Goal: Task Accomplishment & Management: Complete application form

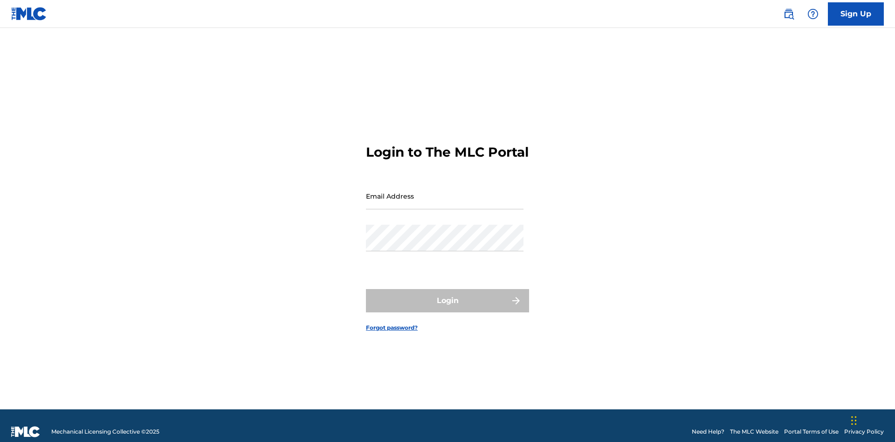
scroll to position [12, 0]
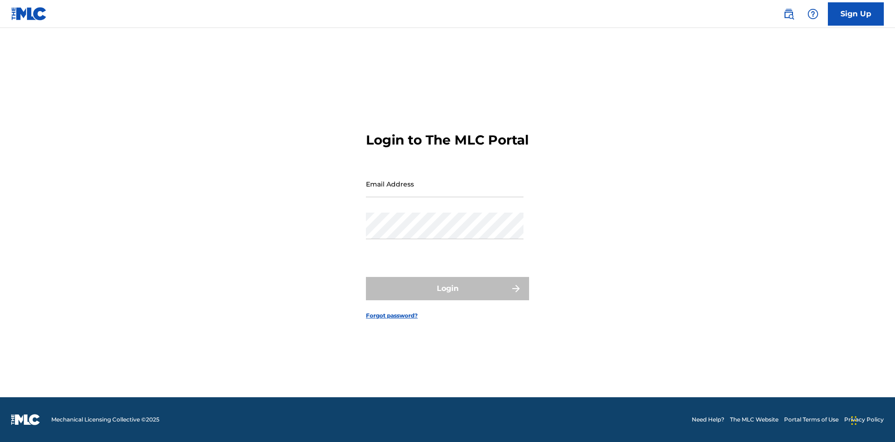
click at [445, 192] on input "Email Address" at bounding box center [445, 184] width 158 height 27
type input "[EMAIL_ADDRESS][DOMAIN_NAME]"
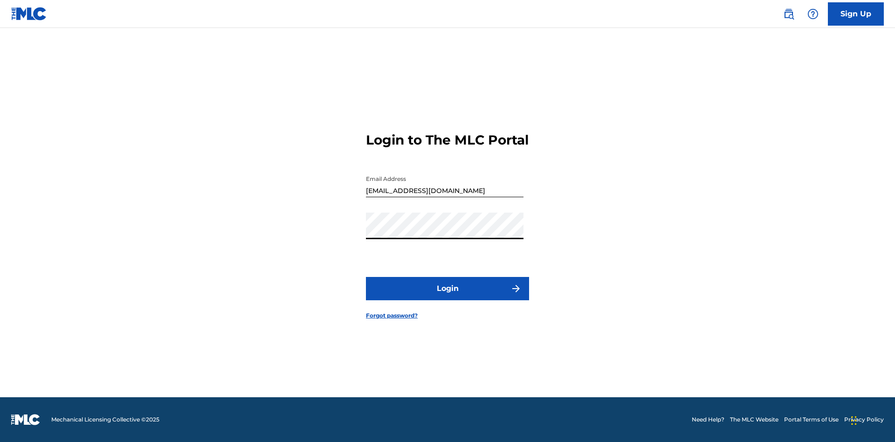
click at [448, 297] on button "Login" at bounding box center [447, 288] width 163 height 23
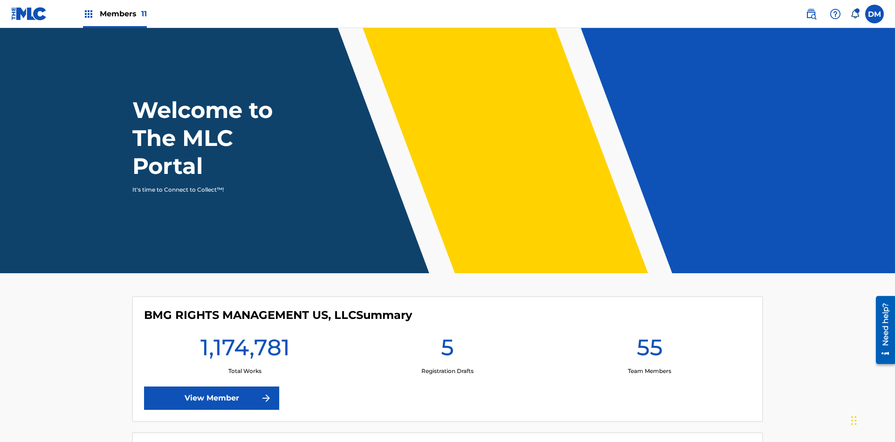
click at [115, 14] on span "Members 11" at bounding box center [123, 13] width 47 height 11
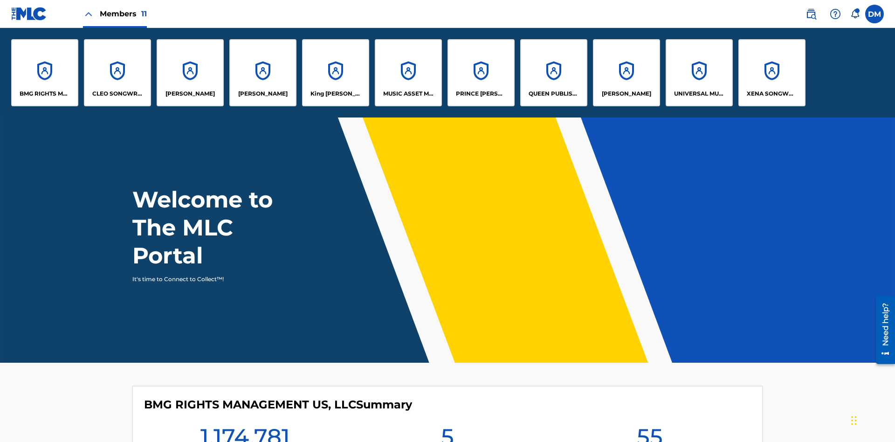
scroll to position [34, 0]
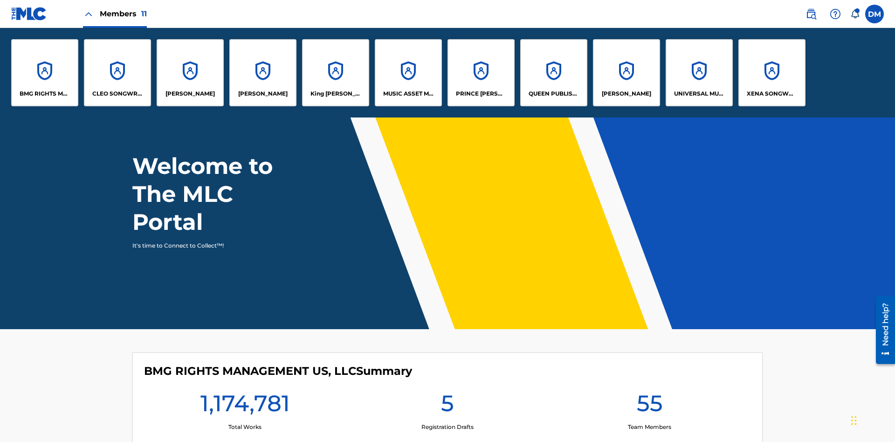
click at [335, 94] on p "King McTesterson" at bounding box center [336, 94] width 51 height 8
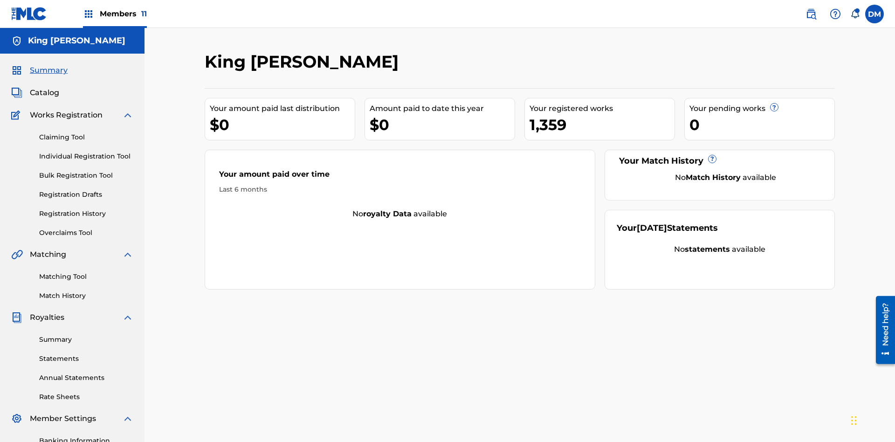
scroll to position [76, 0]
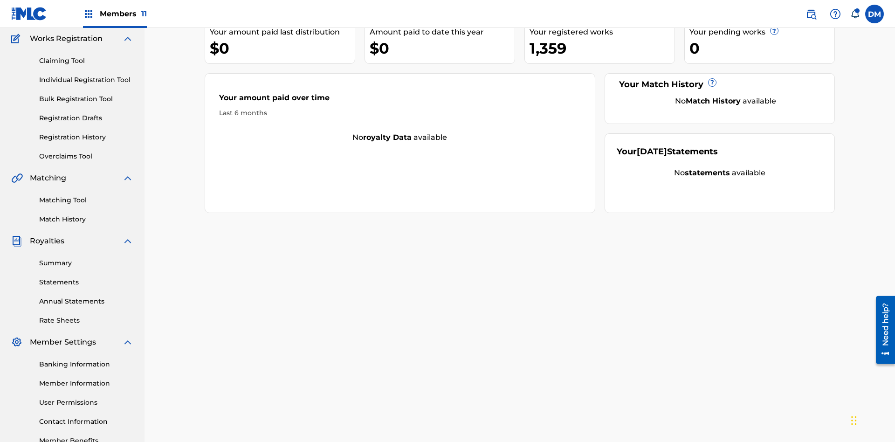
click at [86, 61] on link "Claiming Tool" at bounding box center [86, 61] width 94 height 10
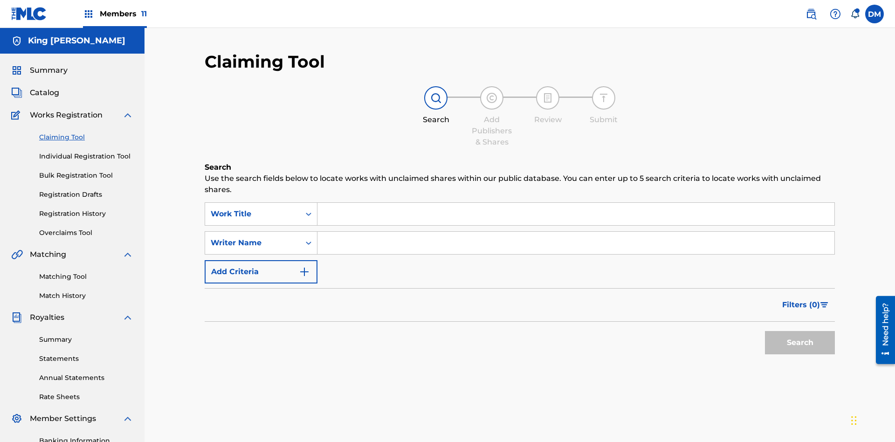
scroll to position [136, 0]
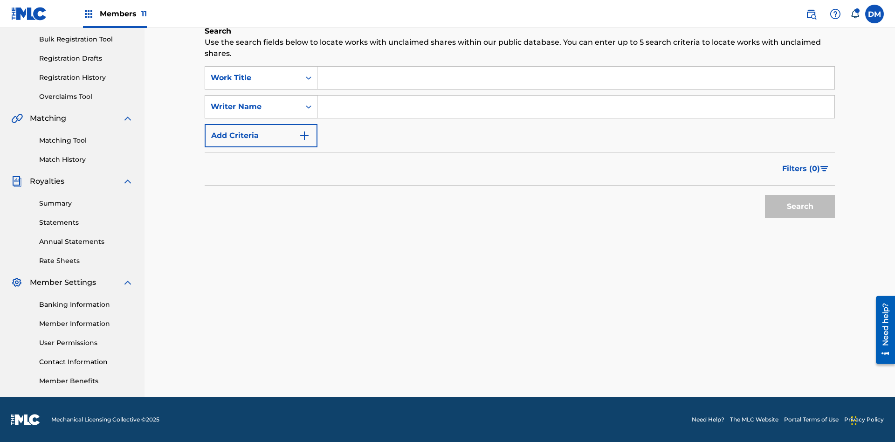
click at [253, 107] on div "Writer Name" at bounding box center [253, 106] width 84 height 11
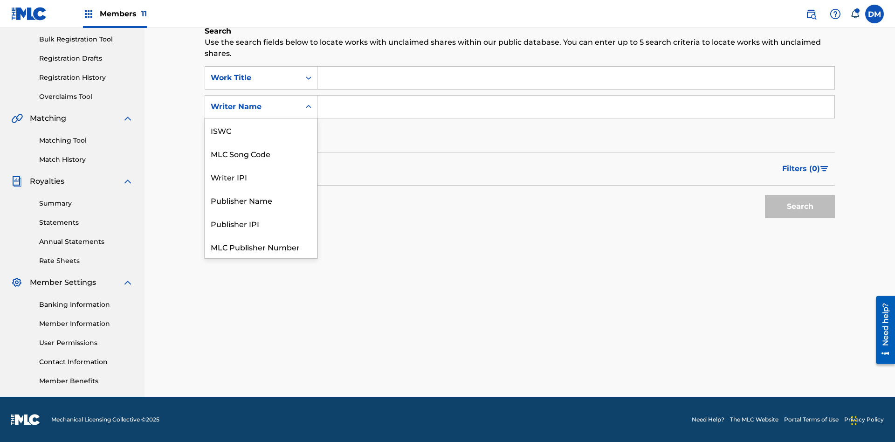
scroll to position [23, 0]
click at [261, 130] on div "MLC Song Code" at bounding box center [261, 129] width 112 height 23
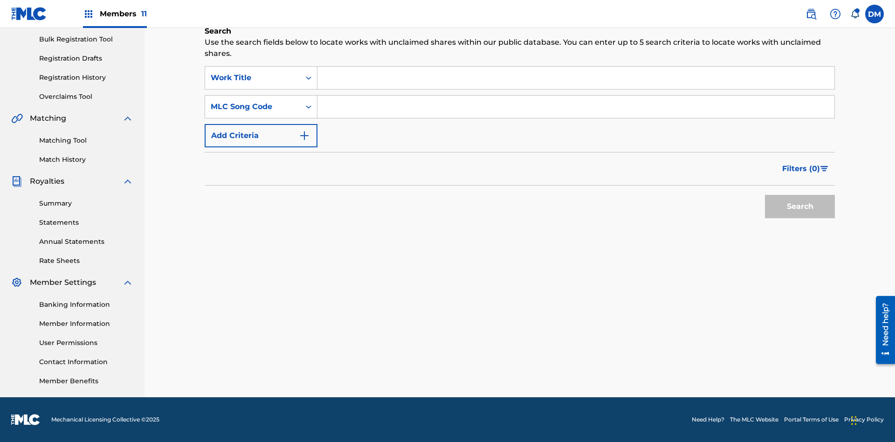
click at [576, 107] on input "Search Form" at bounding box center [576, 107] width 517 height 22
type input "RB0ZOJ"
click at [800, 207] on button "Search" at bounding box center [800, 206] width 70 height 23
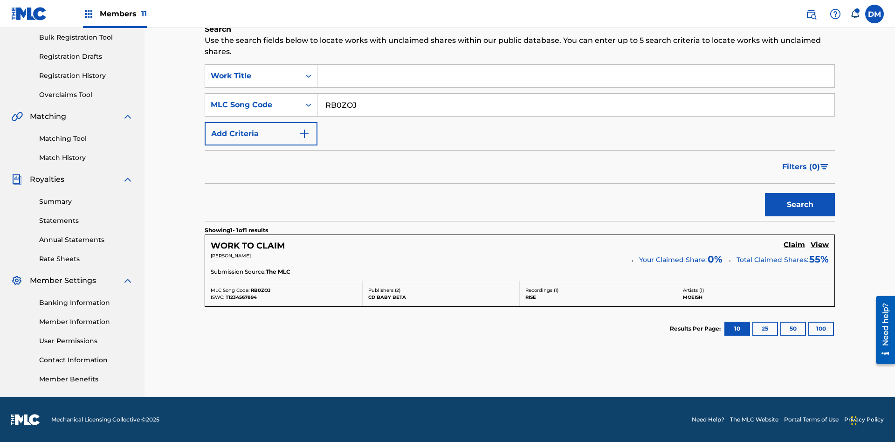
click at [795, 245] on h5 "Claim" at bounding box center [794, 245] width 21 height 9
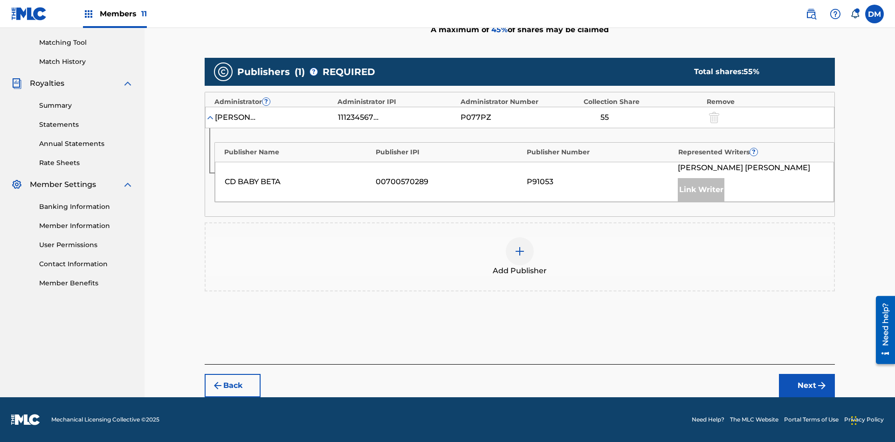
click at [520, 251] on img at bounding box center [519, 251] width 11 height 11
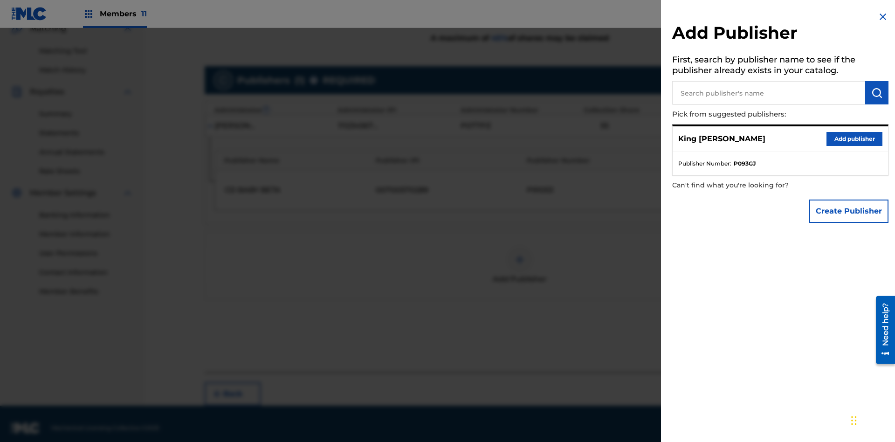
click at [769, 93] on input "text" at bounding box center [768, 92] width 193 height 23
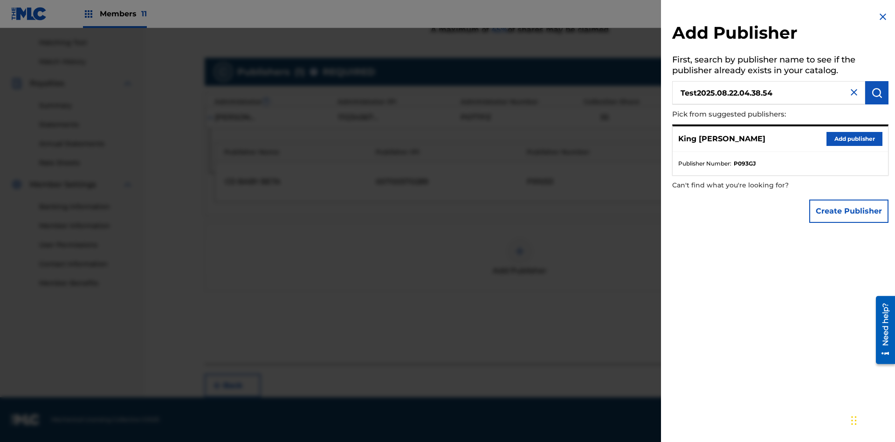
type input "Test2025.08.22.04.38.54"
click at [877, 93] on img "submit" at bounding box center [877, 92] width 11 height 11
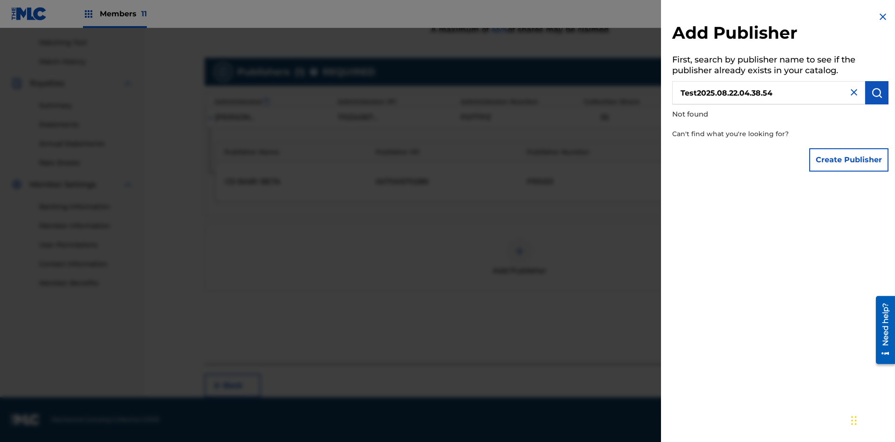
click at [850, 159] on button "Create Publisher" at bounding box center [849, 159] width 79 height 23
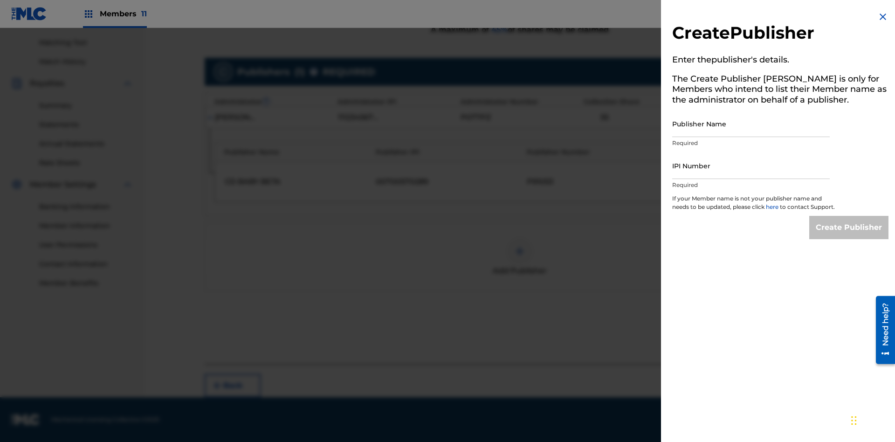
click at [751, 124] on input "Publisher Name" at bounding box center [751, 124] width 158 height 27
type input "Test2025.08.22.04.39.00"
click at [751, 166] on input "IPI Number" at bounding box center [751, 165] width 158 height 27
type input "00595839777"
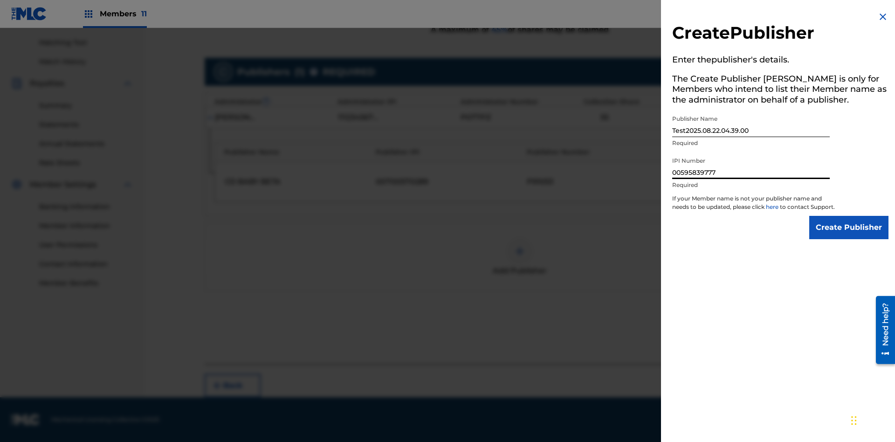
click at [850, 236] on input "Create Publisher" at bounding box center [849, 227] width 79 height 23
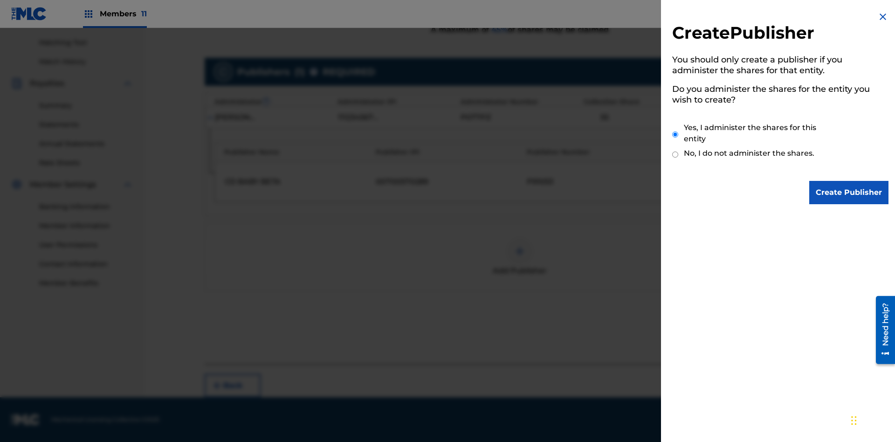
click at [676, 134] on input "Yes, I administer the shares for this entity" at bounding box center [675, 135] width 6 height 20
click at [850, 193] on input "Create Publisher" at bounding box center [849, 192] width 79 height 23
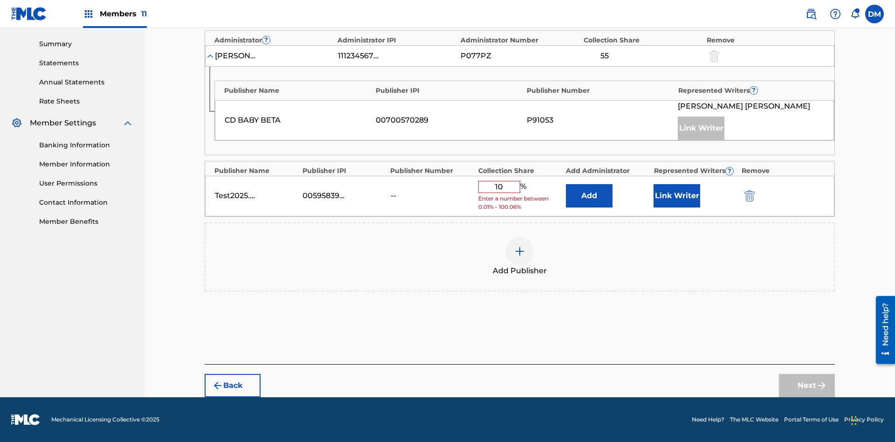
scroll to position [289, 0]
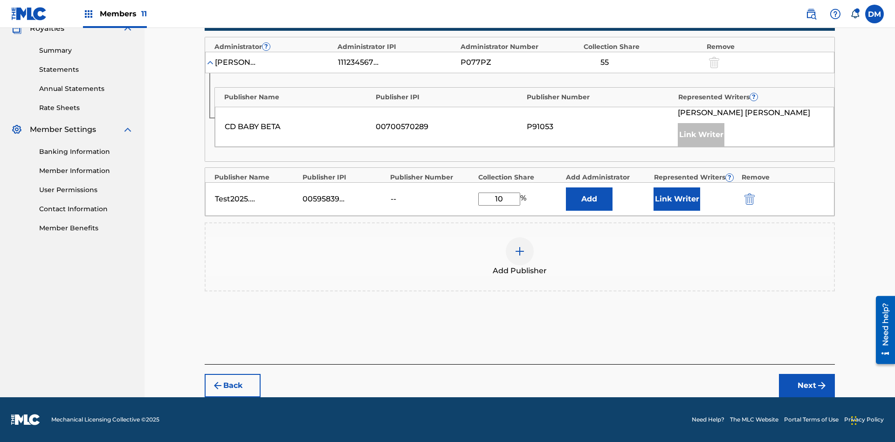
type input "10"
click at [677, 199] on button "Link Writer" at bounding box center [677, 198] width 47 height 23
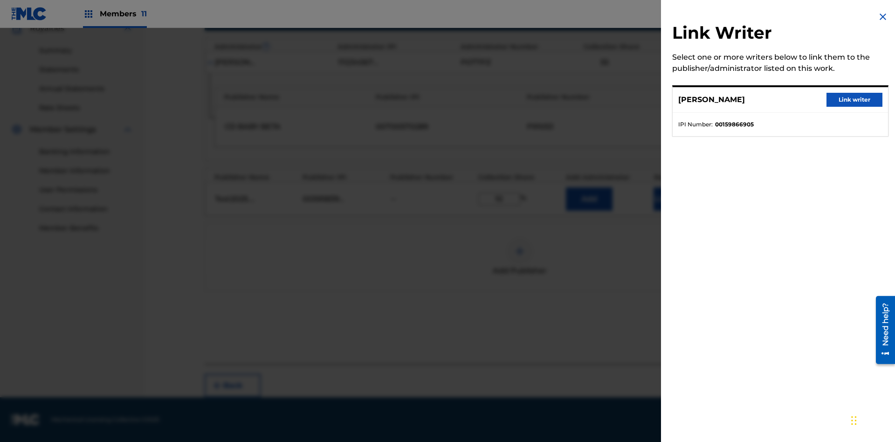
click at [855, 100] on button "Link writer" at bounding box center [855, 100] width 56 height 14
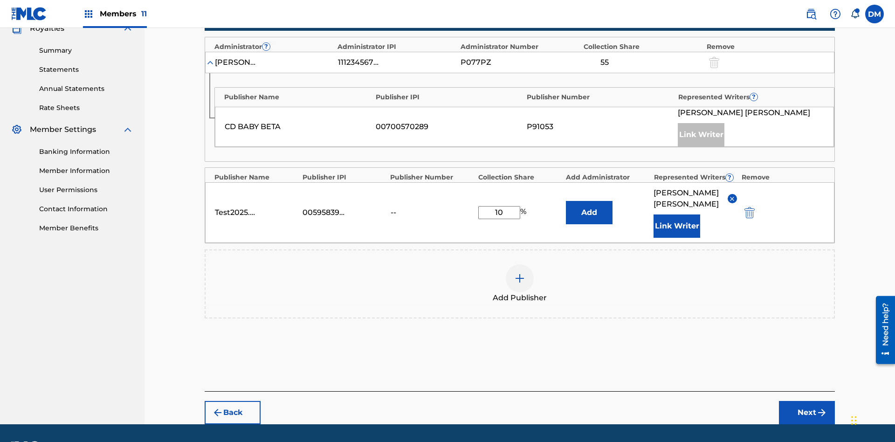
scroll to position [316, 0]
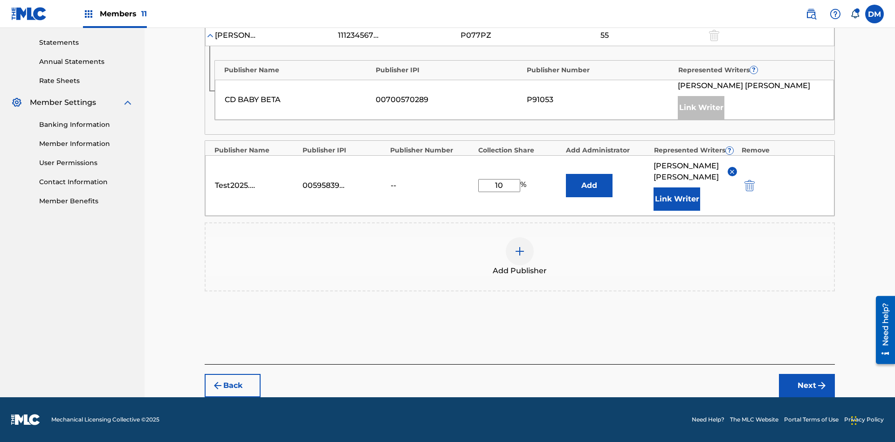
click at [677, 199] on button "Link Writer" at bounding box center [677, 198] width 47 height 23
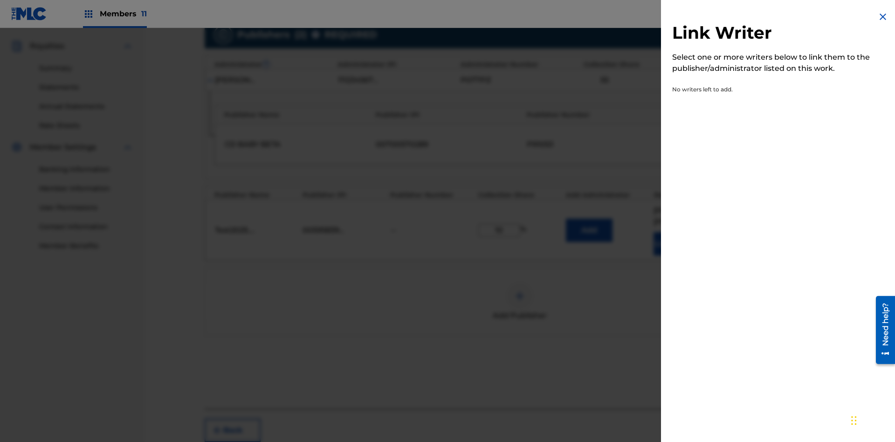
click at [883, 17] on img at bounding box center [883, 16] width 11 height 11
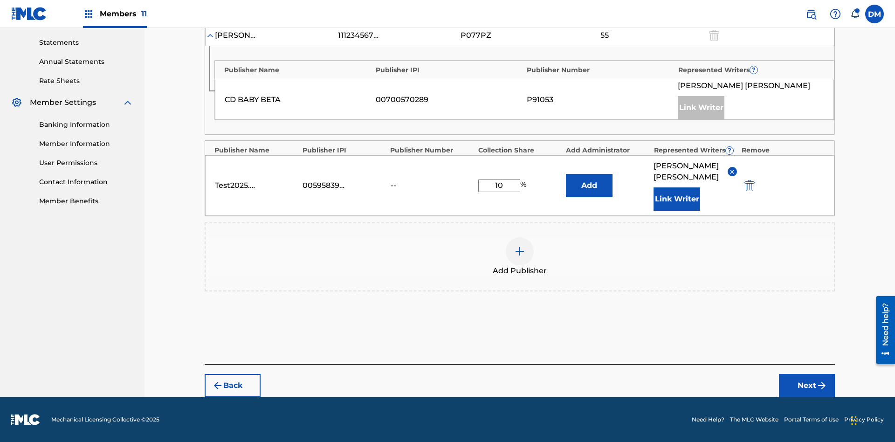
click at [589, 186] on button "Add" at bounding box center [589, 185] width 47 height 23
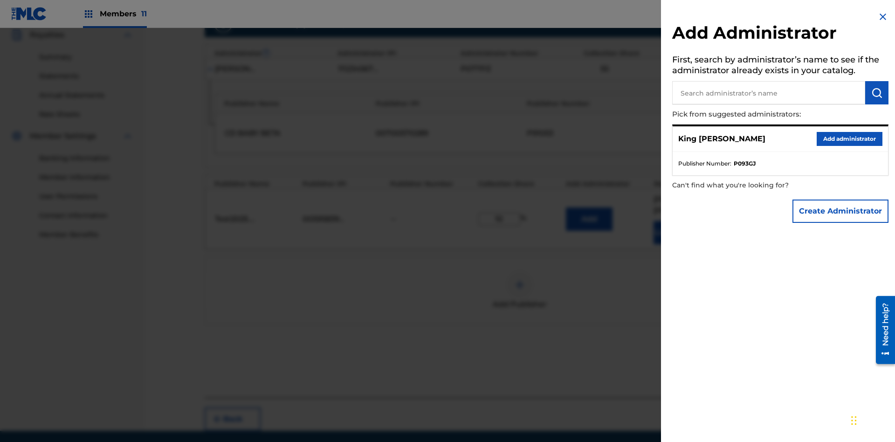
click at [769, 93] on input "text" at bounding box center [768, 92] width 193 height 23
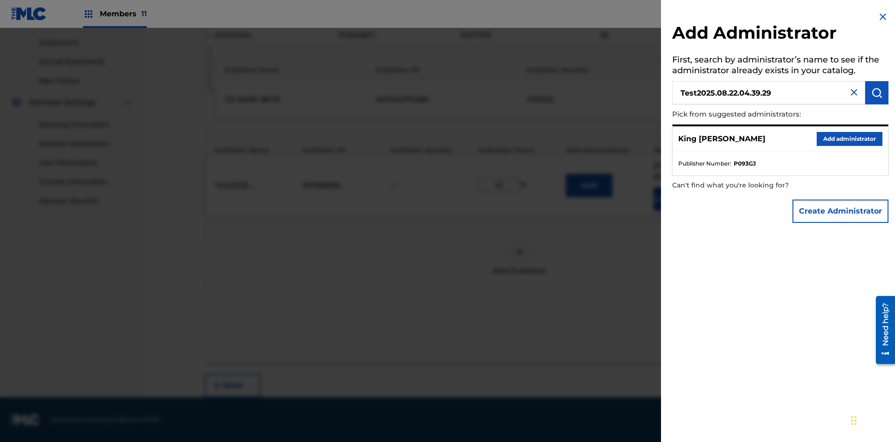
type input "Test2025.08.22.04.39.29"
click at [877, 93] on img "submit" at bounding box center [877, 92] width 11 height 11
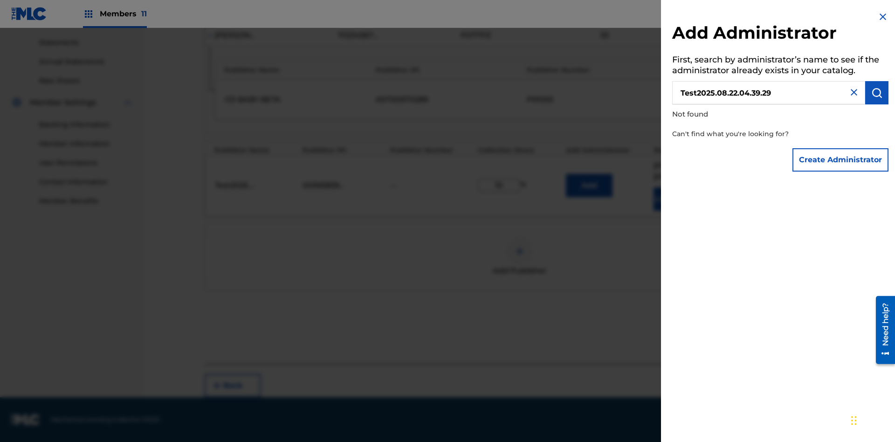
click at [841, 159] on button "Create Administrator" at bounding box center [841, 159] width 96 height 23
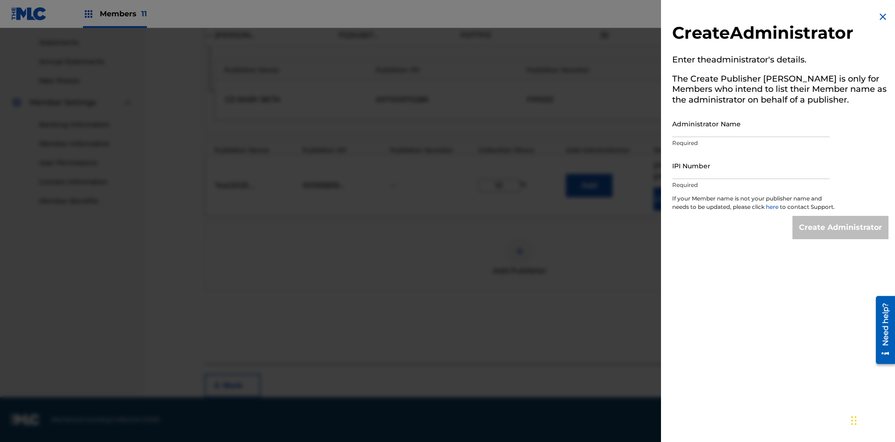
click at [751, 124] on input "Administrator Name" at bounding box center [751, 124] width 158 height 27
type input "Test2025.08.22.04.39.36"
click at [751, 166] on input "IPI Number" at bounding box center [751, 165] width 158 height 27
type input "00595839777"
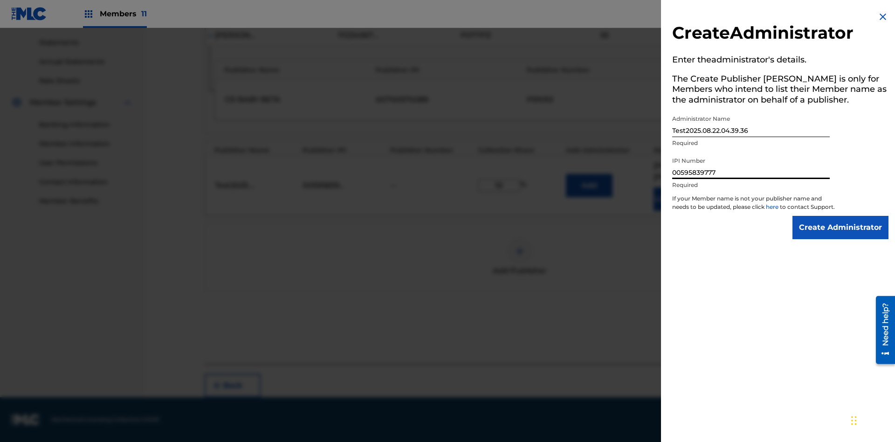
click at [841, 236] on input "Create Administrator" at bounding box center [841, 227] width 96 height 23
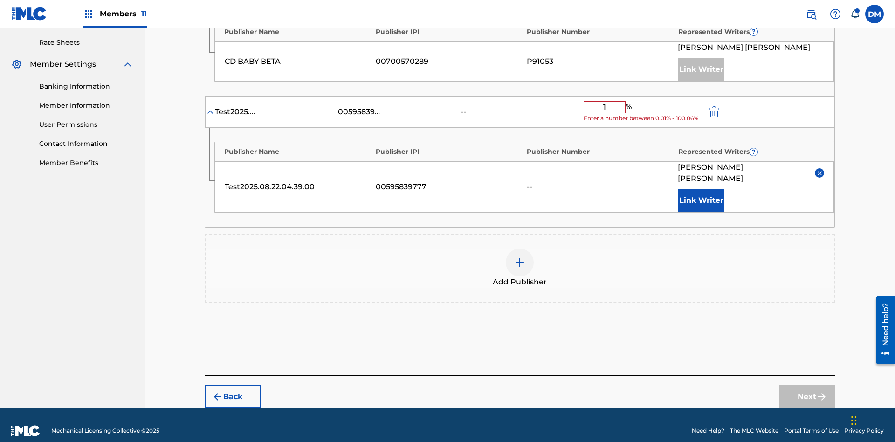
type input "10"
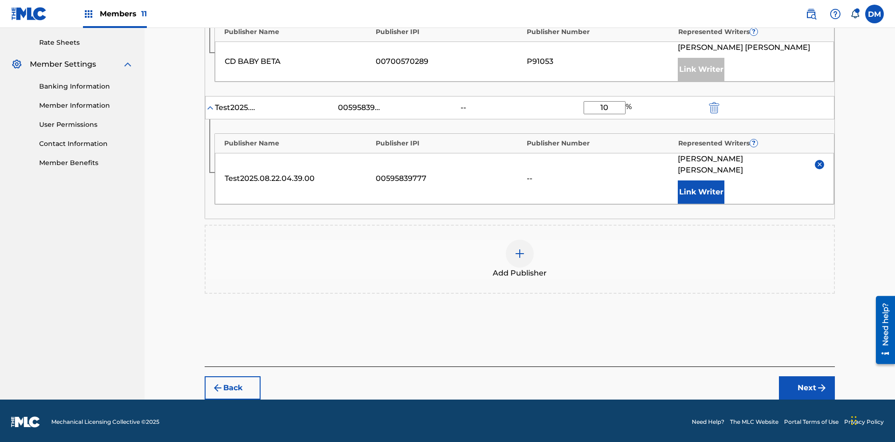
scroll to position [346, 0]
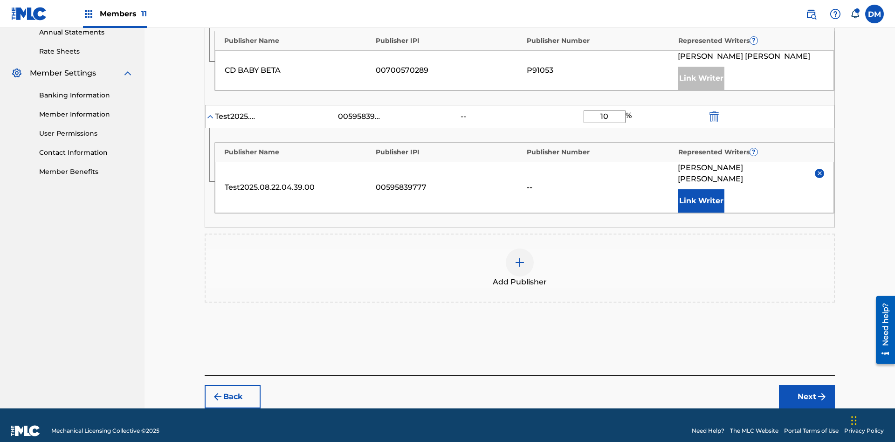
click at [807, 386] on button "Next" at bounding box center [807, 396] width 56 height 23
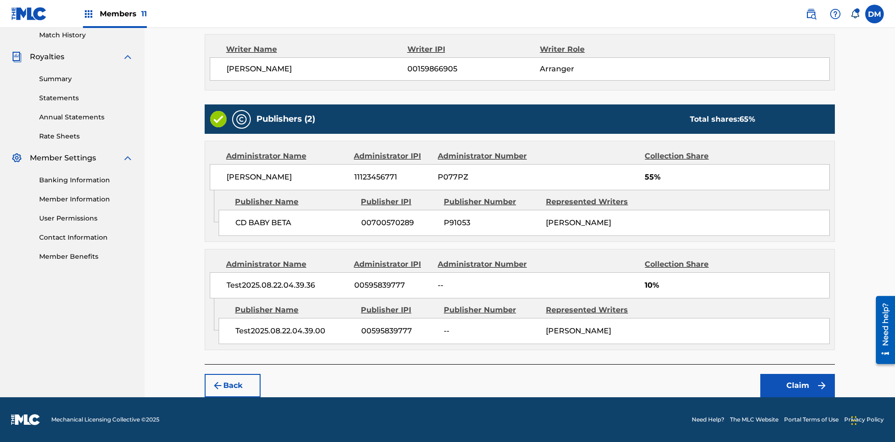
click at [798, 386] on button "Claim" at bounding box center [798, 385] width 75 height 23
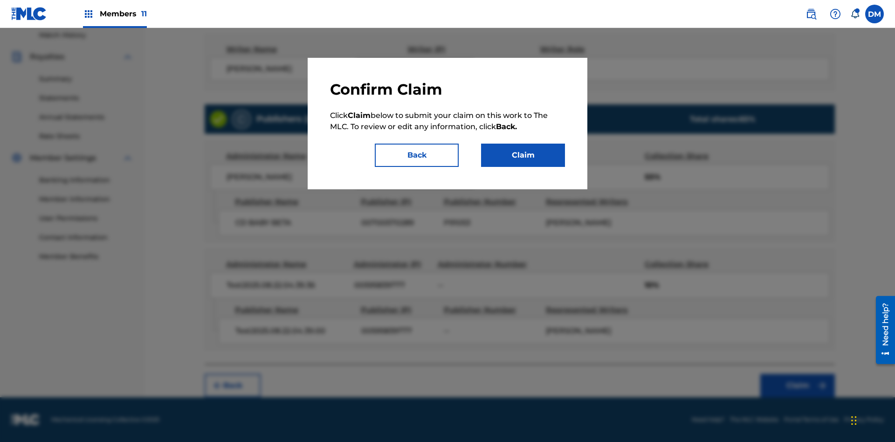
click at [523, 155] on button "Claim" at bounding box center [523, 155] width 84 height 23
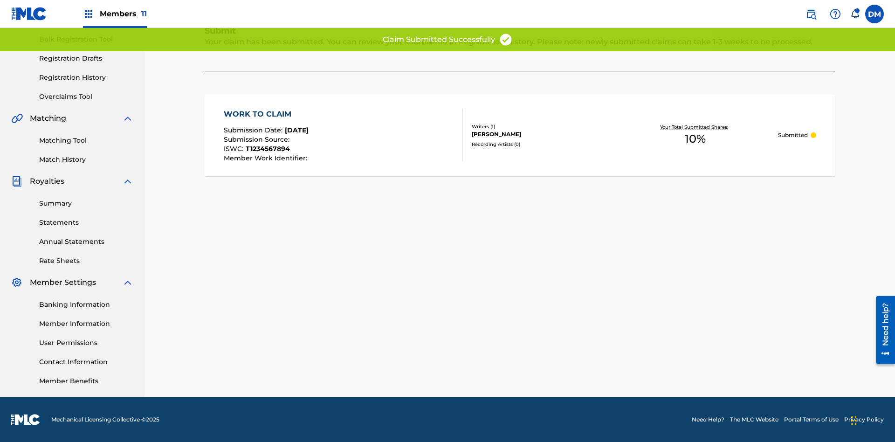
click at [86, 77] on link "Registration History" at bounding box center [86, 78] width 94 height 10
